Goal: Information Seeking & Learning: Learn about a topic

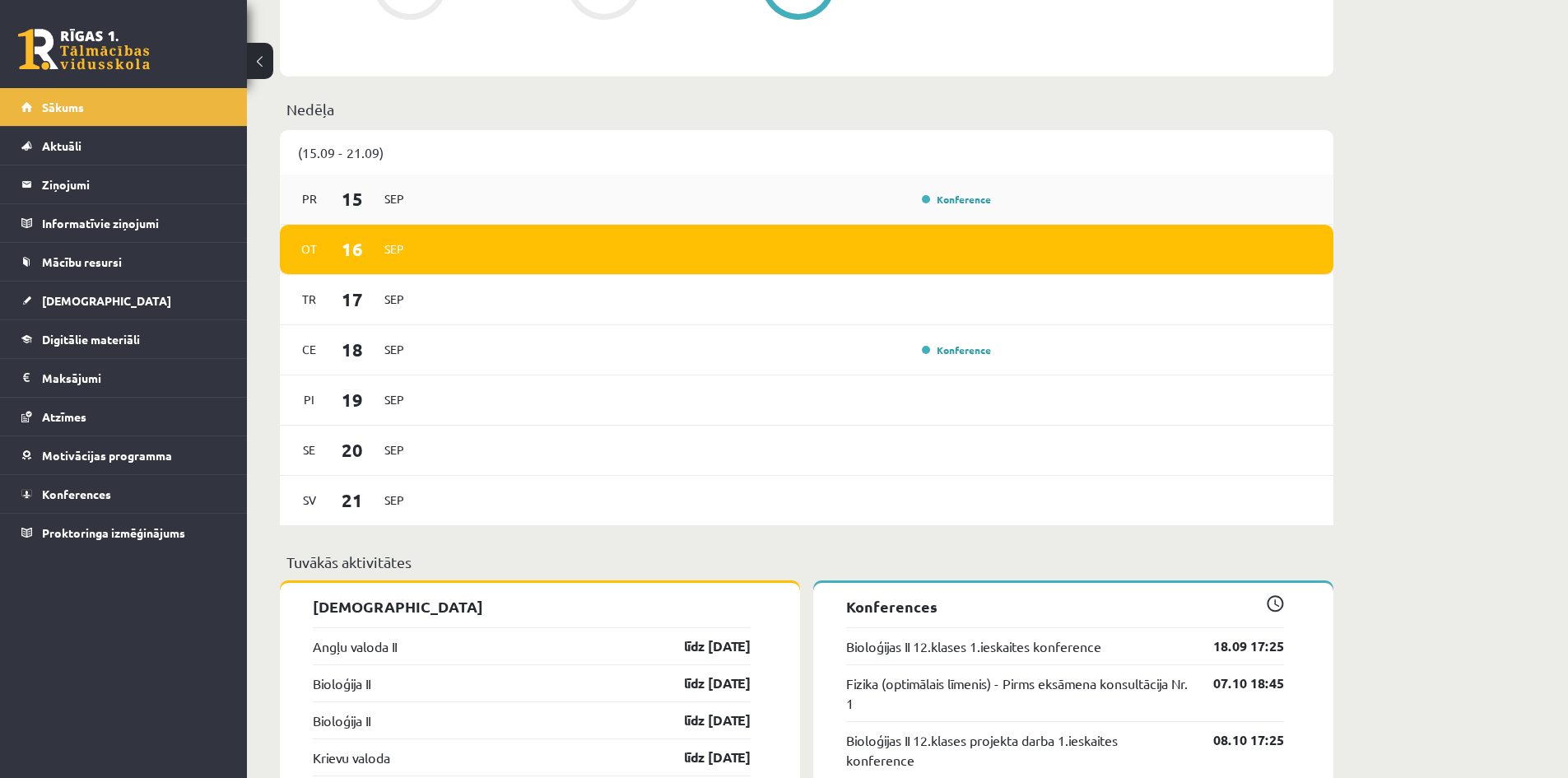
scroll to position [906, 0]
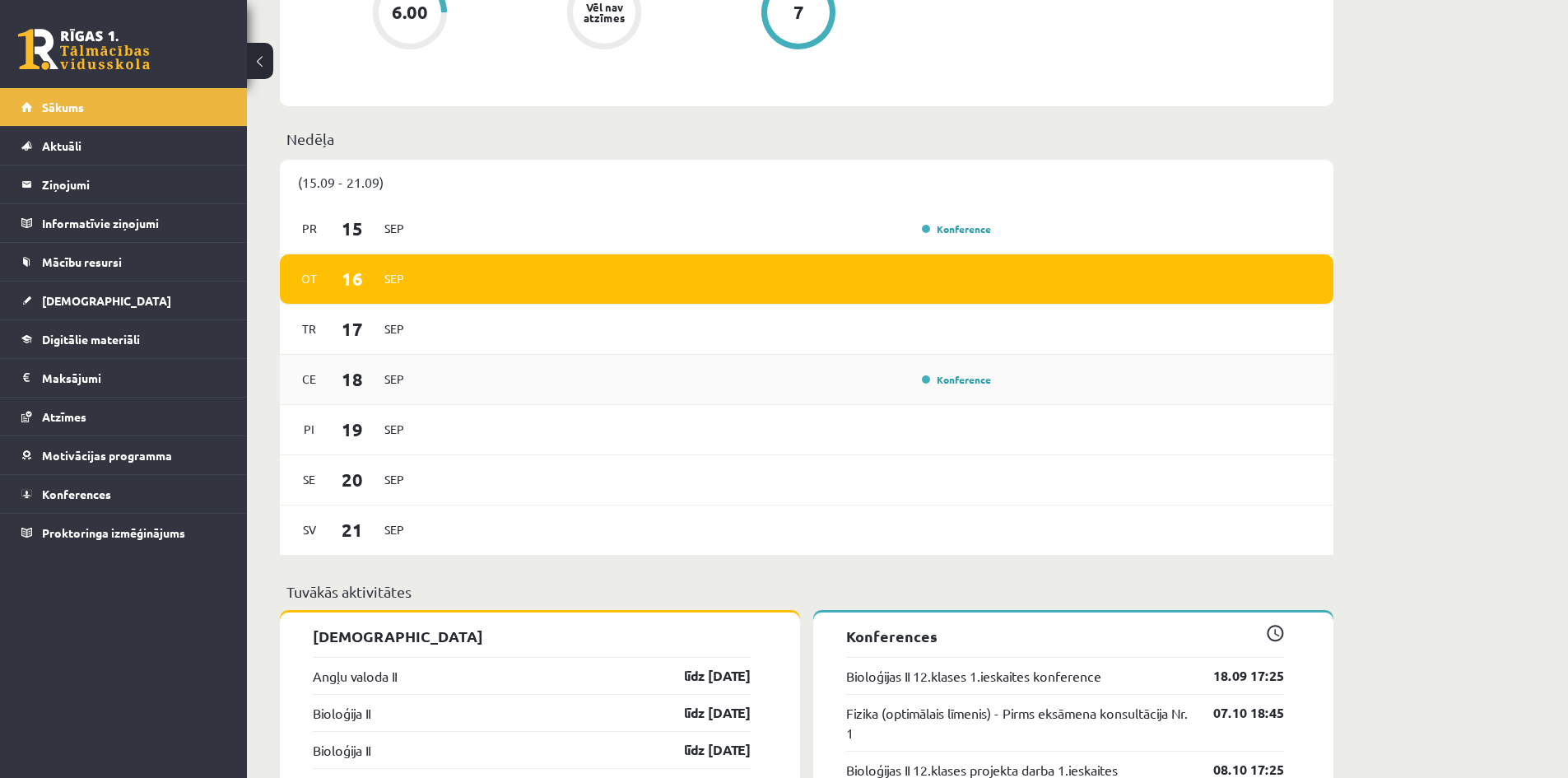
drag, startPoint x: 401, startPoint y: 196, endPoint x: 328, endPoint y: 389, distance: 206.3
click at [344, 408] on div "Pi [DATE]" at bounding box center [806, 430] width 1053 height 51
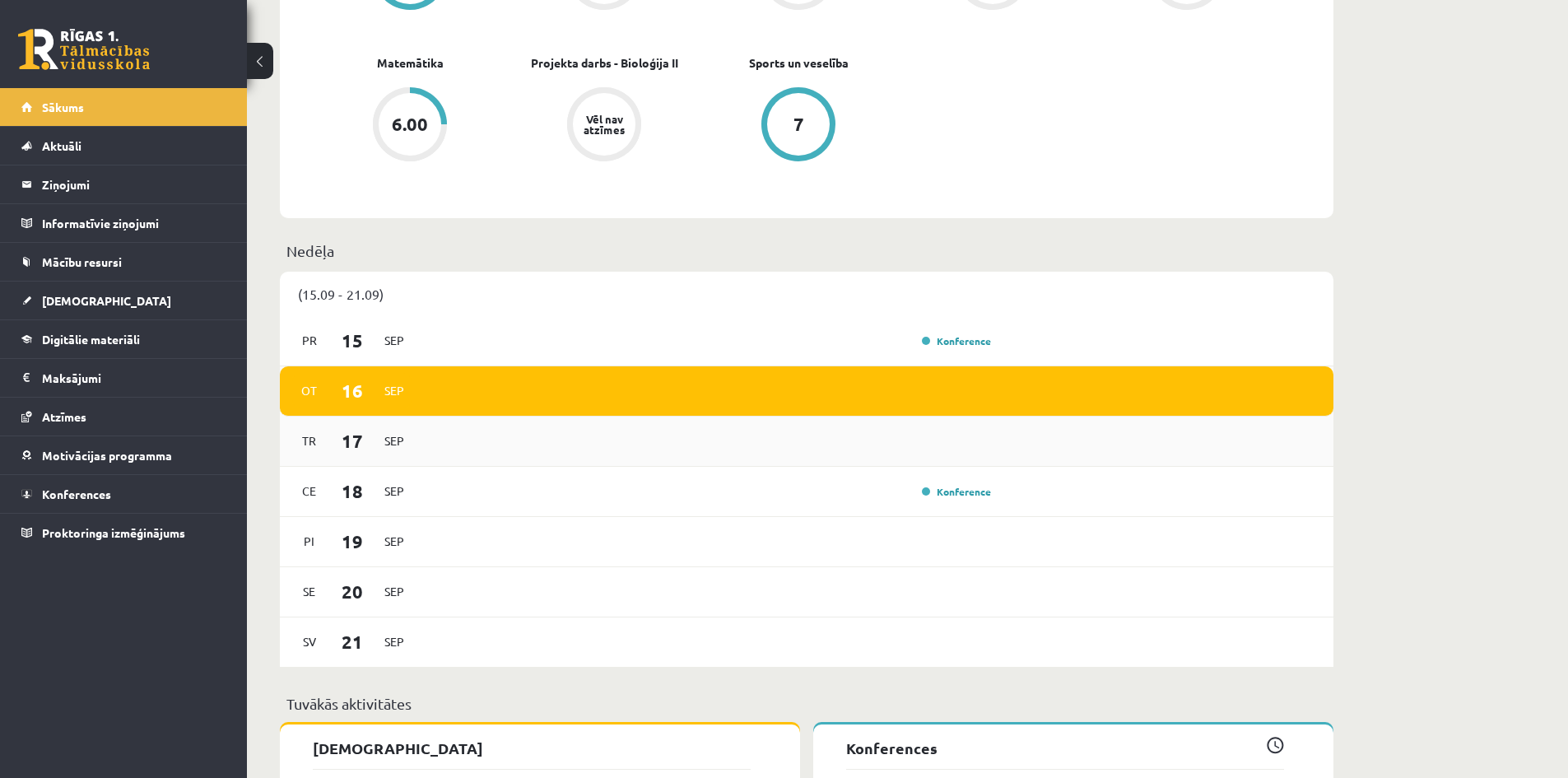
scroll to position [823, 0]
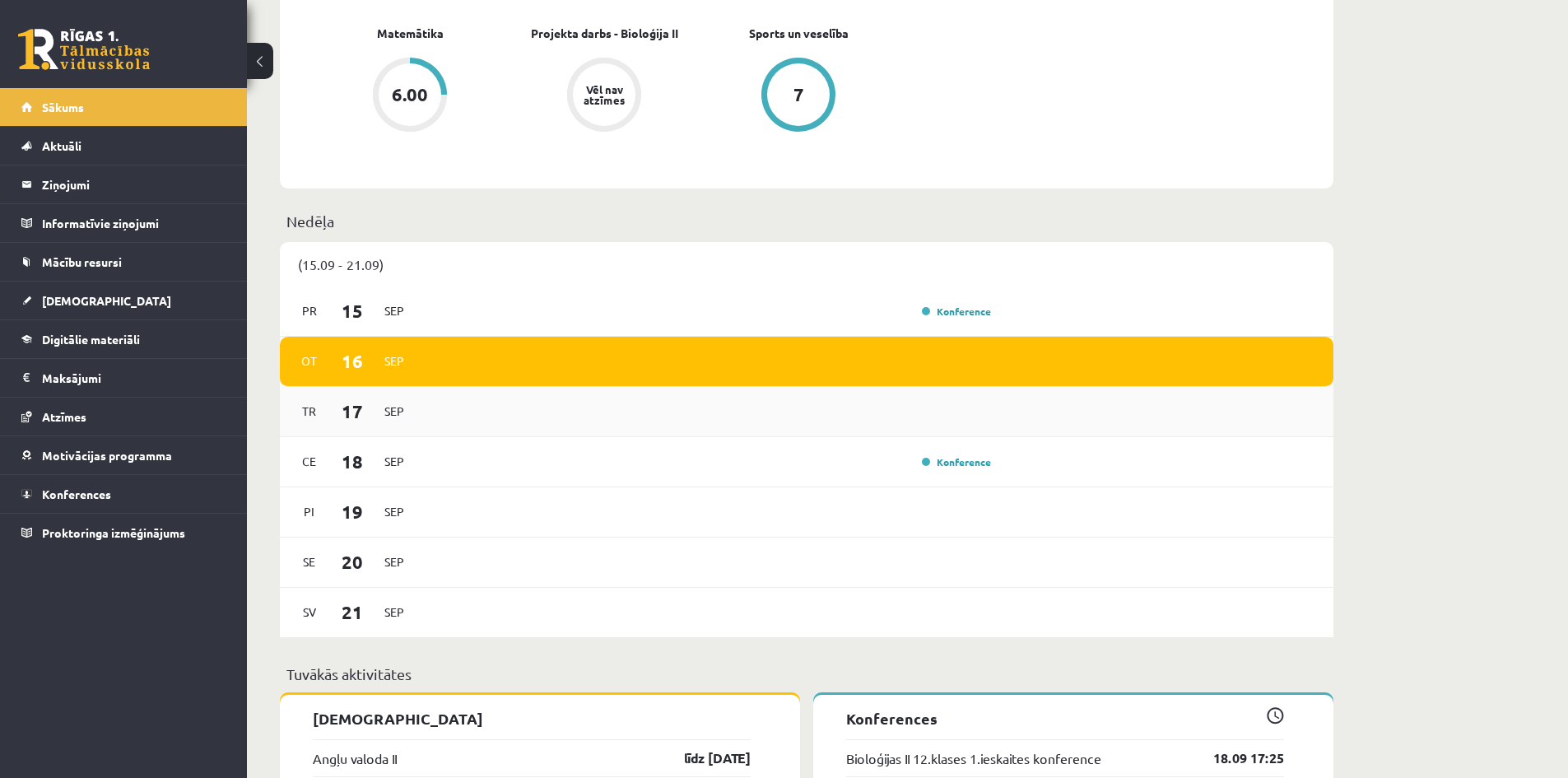
click at [698, 390] on div "[DATE]" at bounding box center [806, 412] width 1053 height 51
click at [949, 465] on link "Konference" at bounding box center [957, 462] width 69 height 13
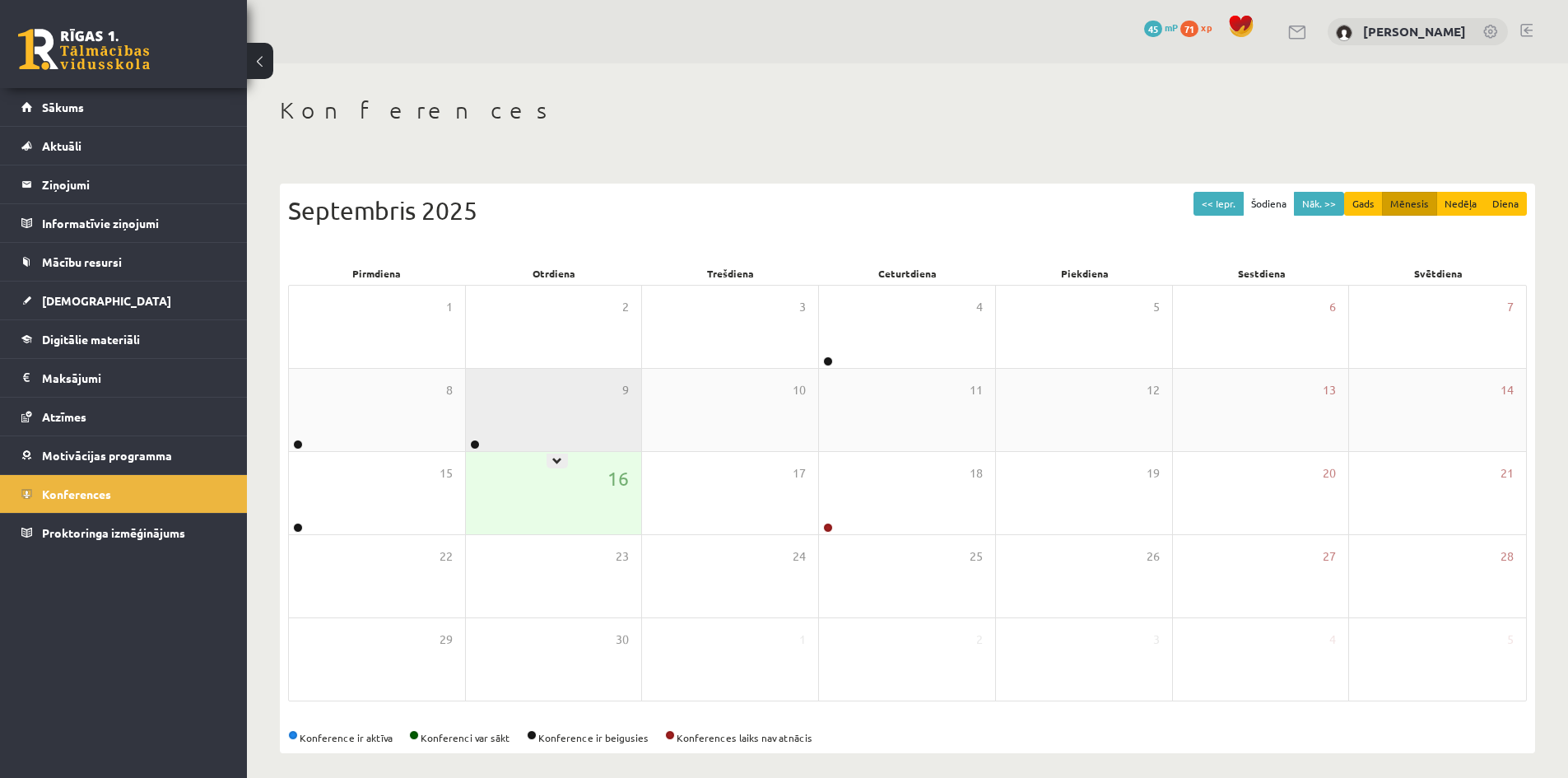
click at [558, 460] on icon at bounding box center [556, 461] width 10 height 10
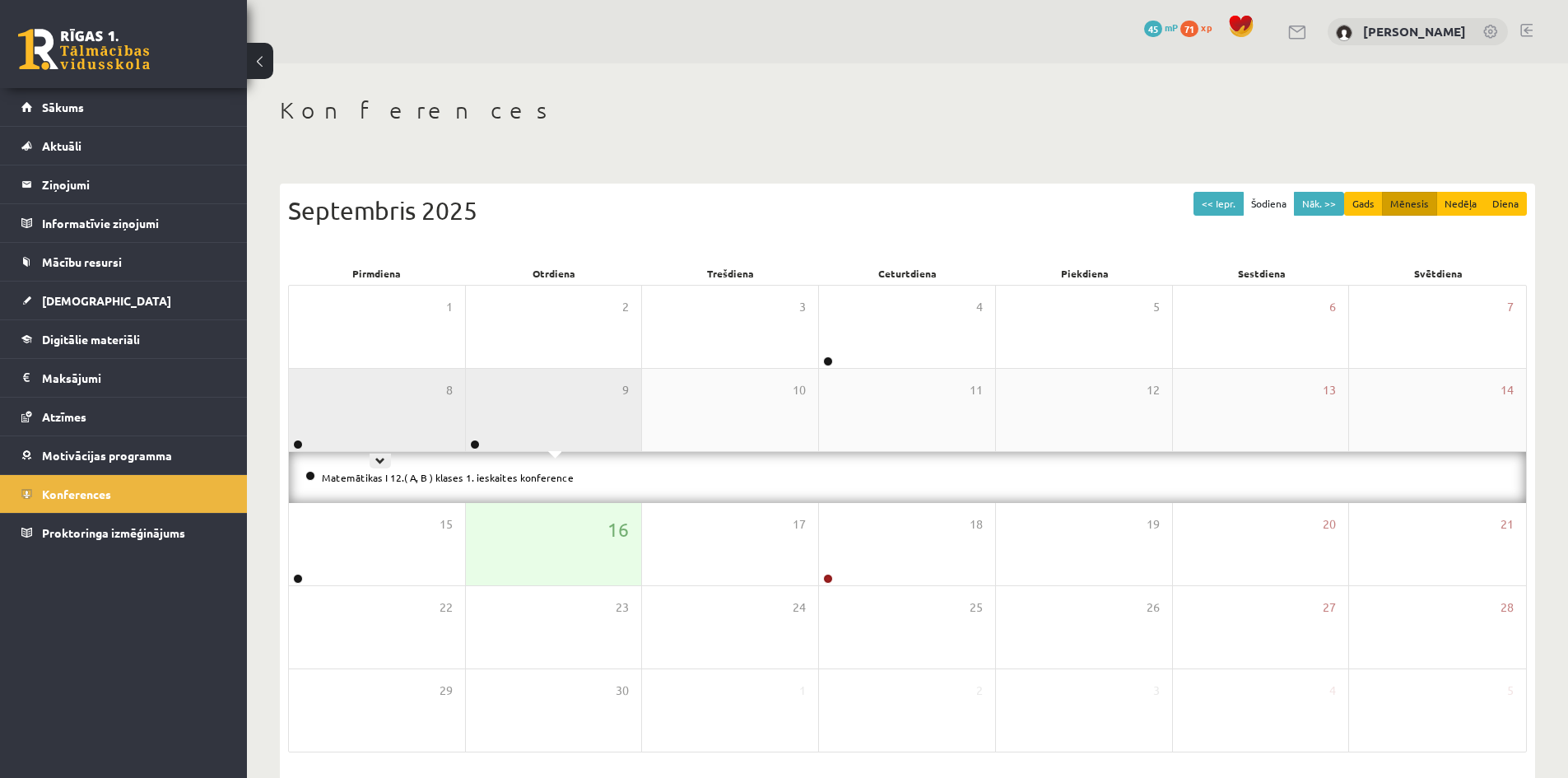
click at [382, 450] on div "8" at bounding box center [376, 409] width 176 height 82
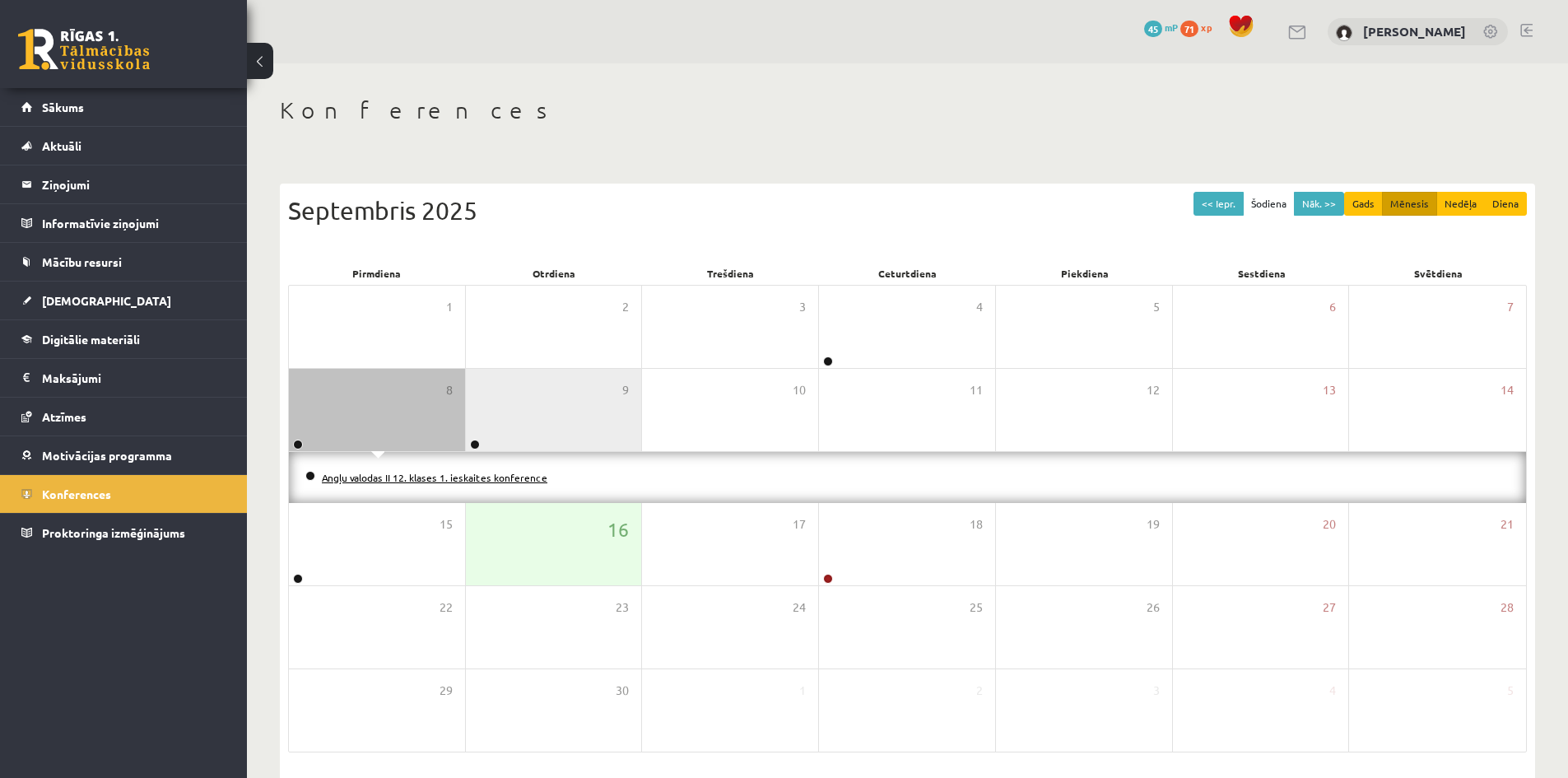
click at [431, 474] on link "Angļu valodas II 12. klases 1. ieskaites konference" at bounding box center [434, 477] width 226 height 13
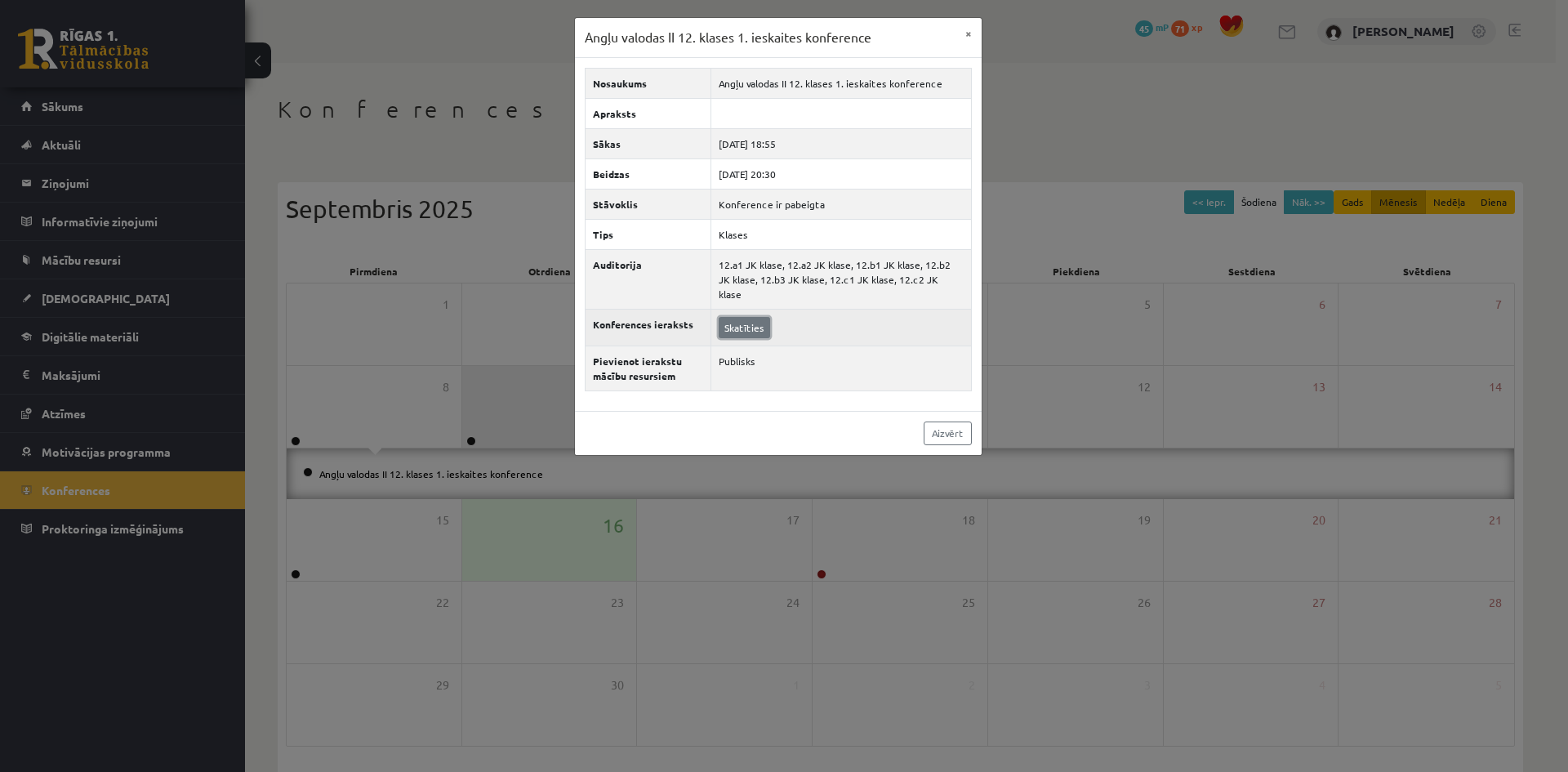
click at [732, 317] on link "Skatīties" at bounding box center [744, 328] width 52 height 21
